Goal: Task Accomplishment & Management: Complete application form

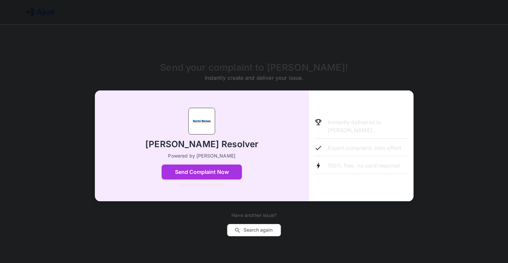
scroll to position [9, 0]
